Goal: Check status

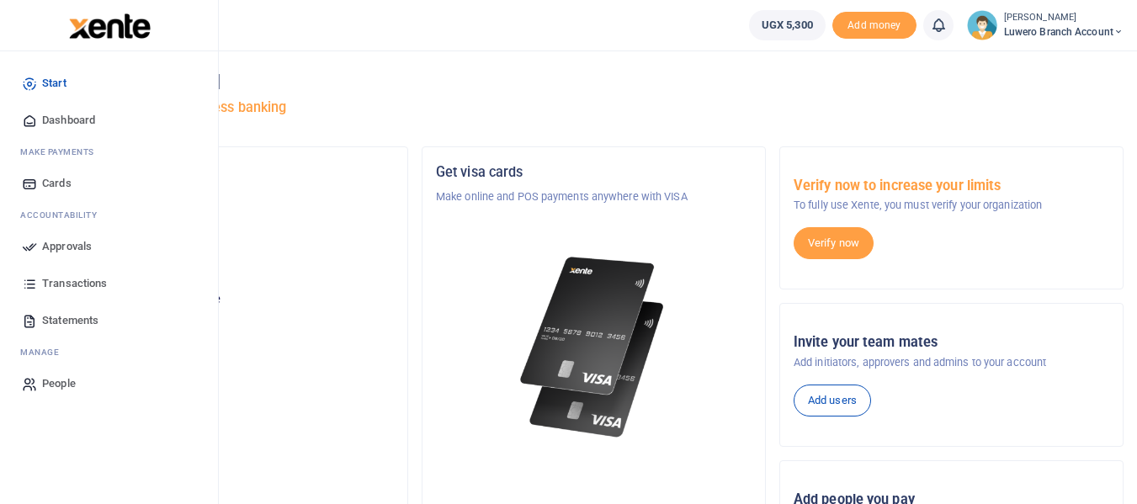
click at [61, 281] on span "Transactions" at bounding box center [74, 283] width 65 height 17
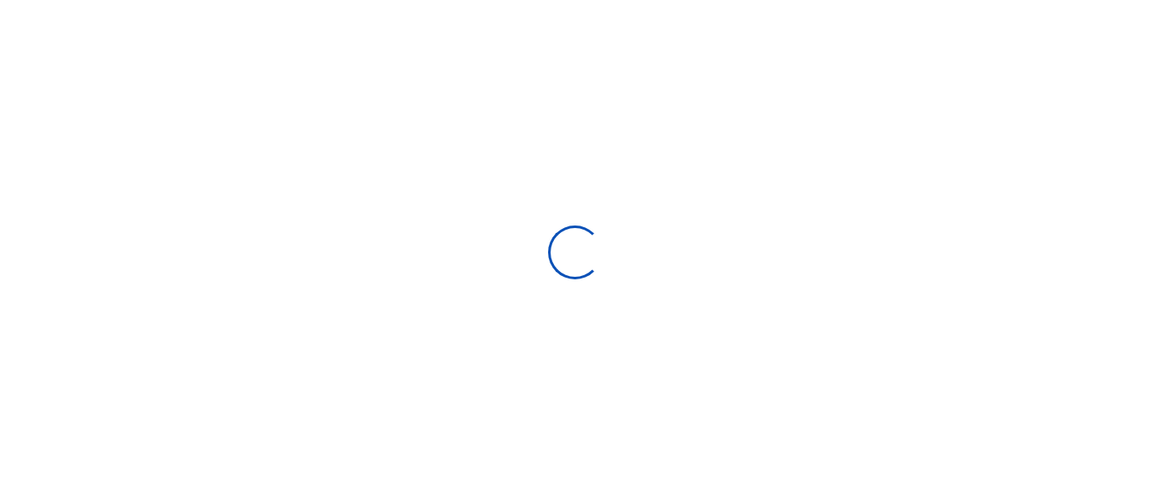
select select
type input "08/11/2025 - 09/09/2025"
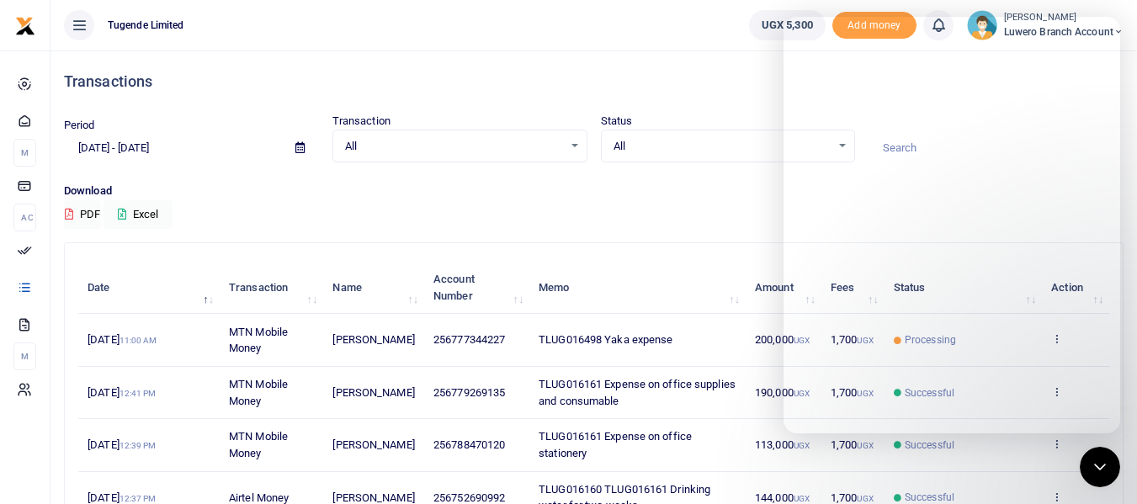
drag, startPoint x: 1081, startPoint y: 16, endPoint x: 688, endPoint y: 93, distance: 400.5
click at [688, 93] on div "Transactions" at bounding box center [594, 82] width 1060 height 62
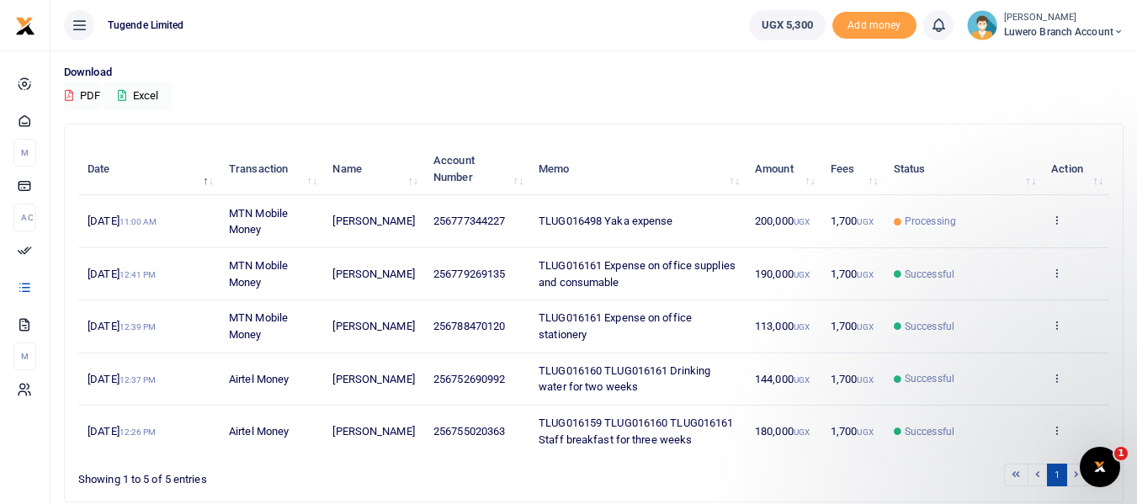
scroll to position [135, 0]
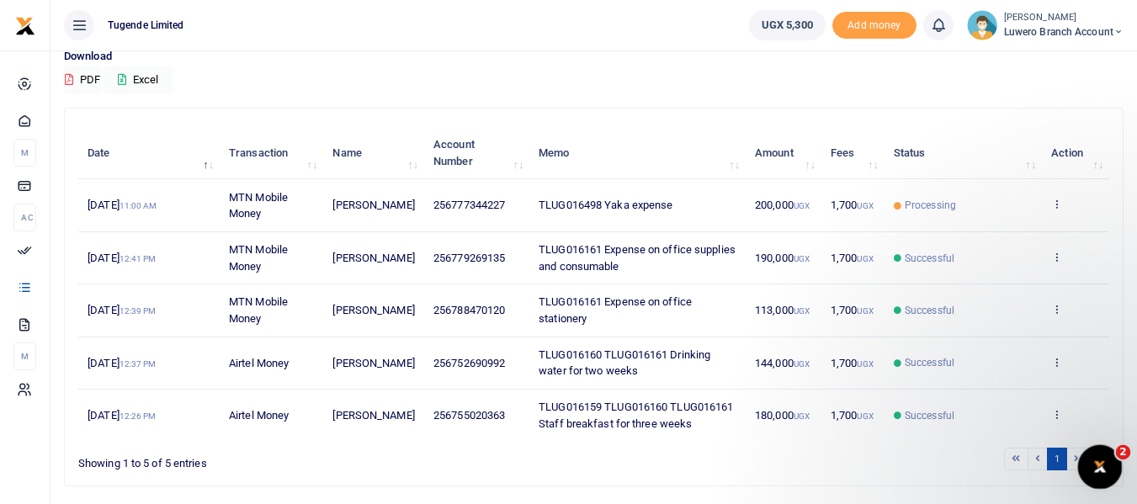
click at [1095, 468] on icon "Open Intercom Messenger" at bounding box center [1098, 465] width 28 height 28
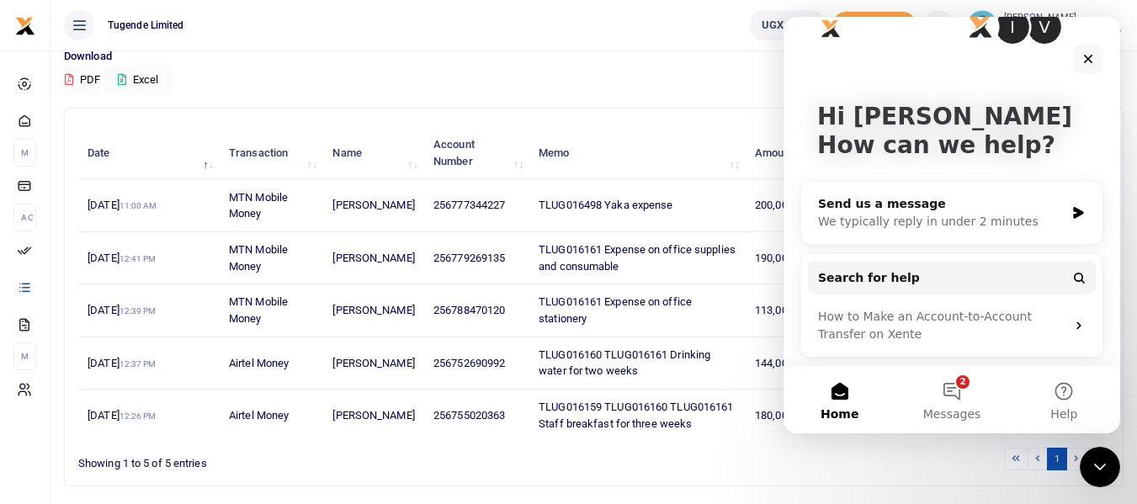
scroll to position [35, 0]
click at [1081, 54] on div "Close" at bounding box center [1088, 59] width 30 height 30
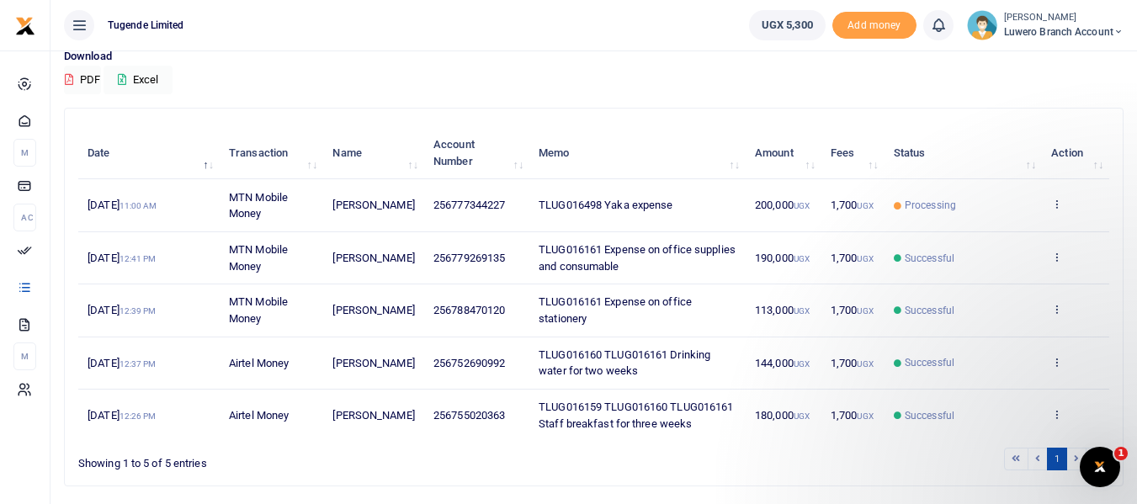
scroll to position [0, 0]
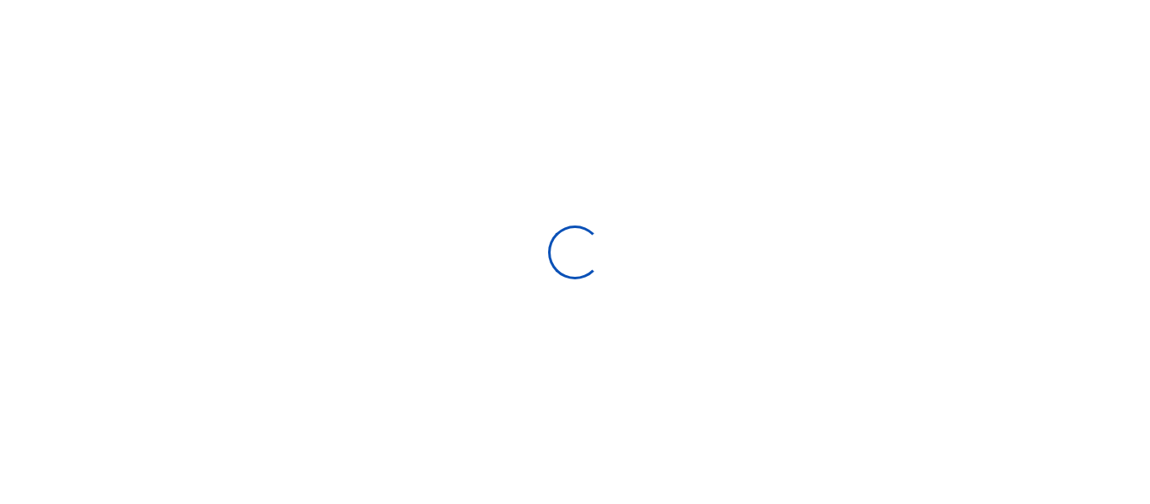
select select
type input "08/11/2025 - 09/09/2025"
